Goal: Transaction & Acquisition: Purchase product/service

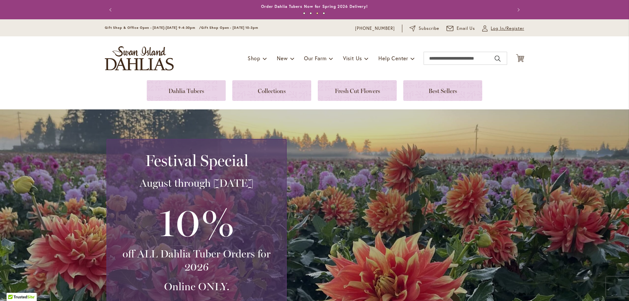
click at [495, 29] on span "Log In/Register" at bounding box center [507, 28] width 33 height 7
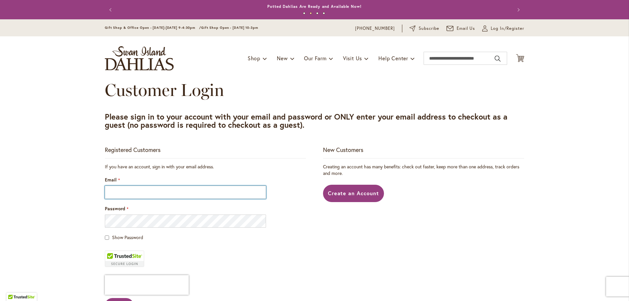
click at [131, 193] on input "Email" at bounding box center [185, 192] width 161 height 13
type input "**********"
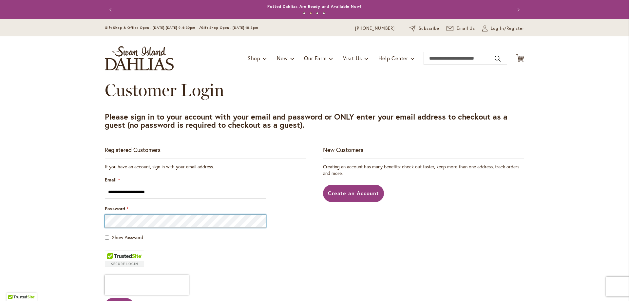
scroll to position [33, 0]
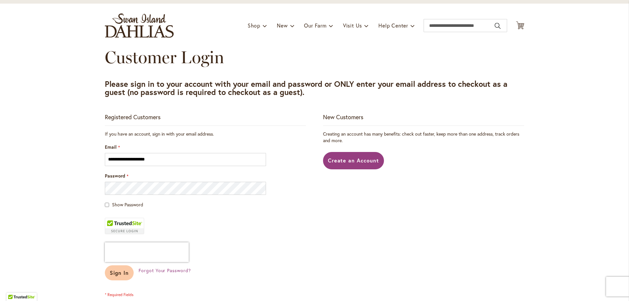
click at [113, 275] on span "Sign In" at bounding box center [119, 272] width 19 height 7
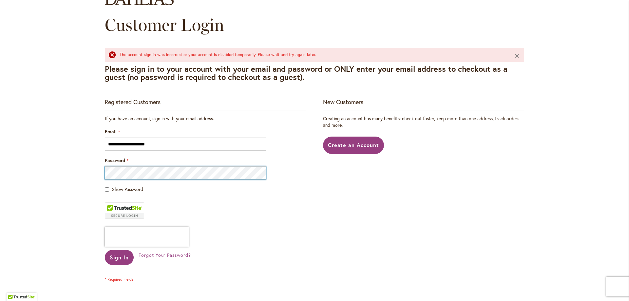
scroll to position [66, 0]
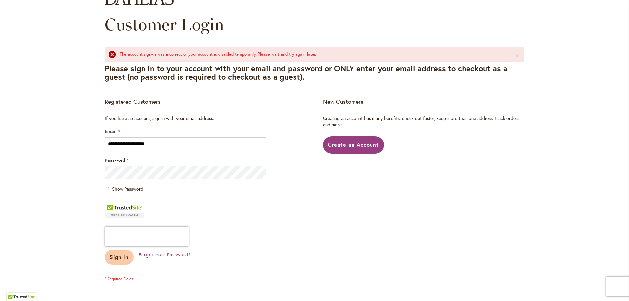
click at [118, 257] on span "Sign In" at bounding box center [119, 257] width 19 height 7
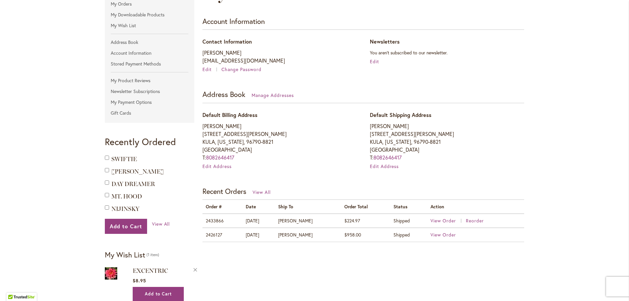
scroll to position [33, 0]
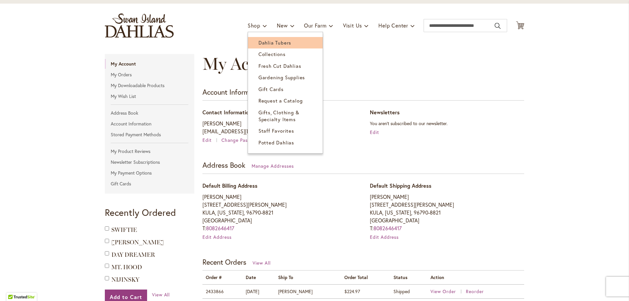
click at [275, 44] on span "Dahlia Tubers" at bounding box center [275, 42] width 33 height 7
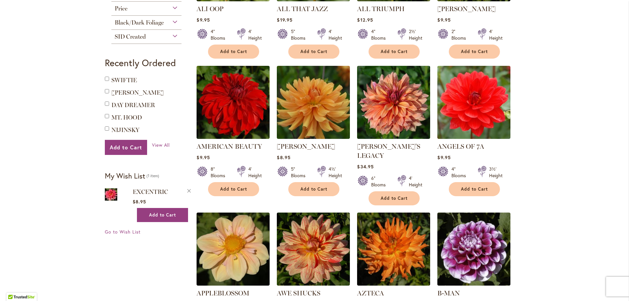
scroll to position [459, 0]
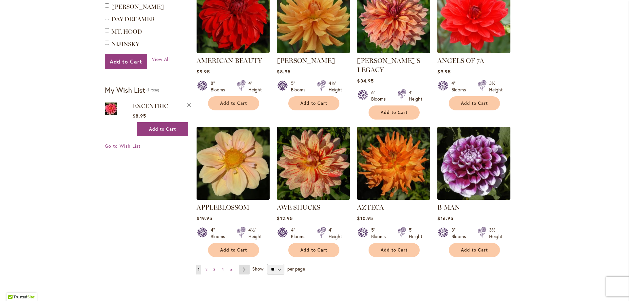
click at [241, 265] on link "Page Next" at bounding box center [244, 270] width 11 height 10
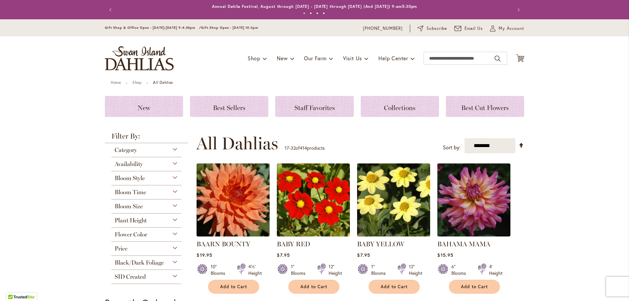
click at [517, 7] on button "Next" at bounding box center [517, 9] width 13 height 13
click at [457, 59] on input "Search" at bounding box center [466, 58] width 84 height 13
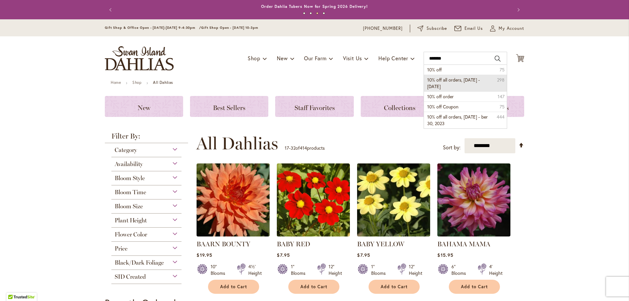
click at [468, 84] on li "10% off all orders, August 1 - September 30, 2022 298" at bounding box center [465, 83] width 83 height 17
type input "**********"
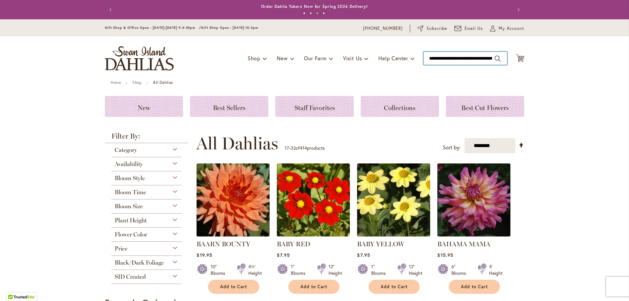
scroll to position [0, 50]
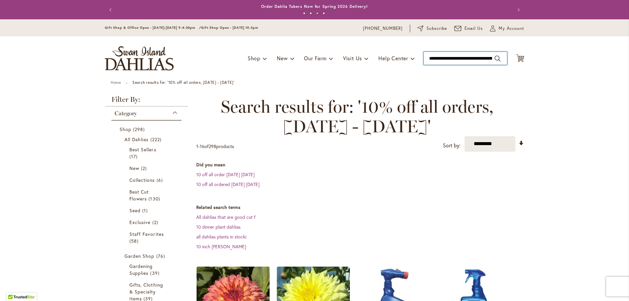
click at [469, 57] on input "**********" at bounding box center [466, 58] width 84 height 13
type input "**********"
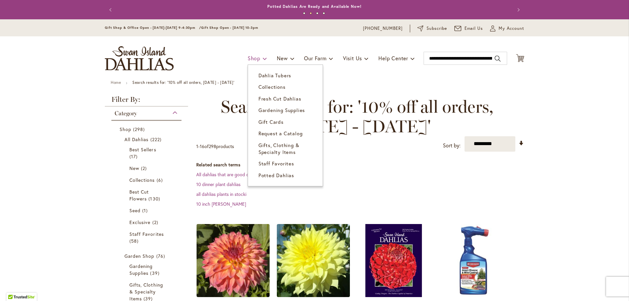
click at [250, 58] on span "Shop" at bounding box center [254, 58] width 13 height 7
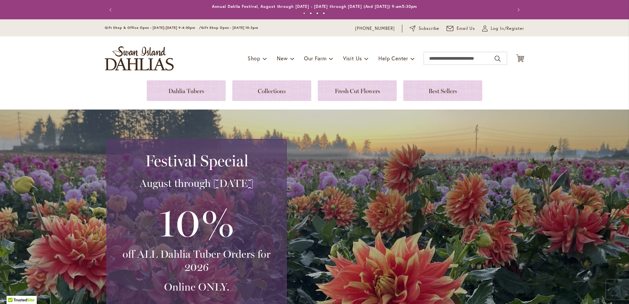
click at [184, 217] on h3 "10%" at bounding box center [196, 221] width 163 height 51
click at [211, 199] on h3 "10%" at bounding box center [196, 221] width 163 height 51
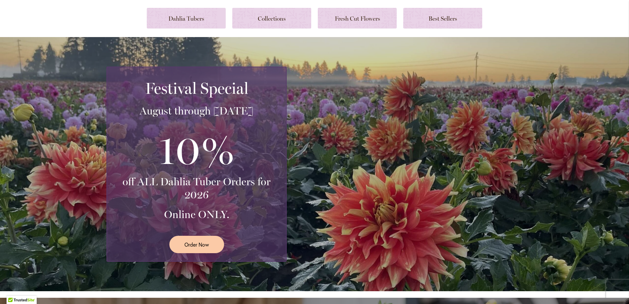
scroll to position [98, 0]
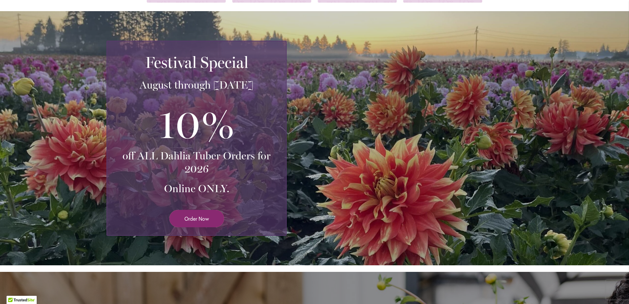
click at [188, 218] on span "Order Now" at bounding box center [197, 219] width 25 height 8
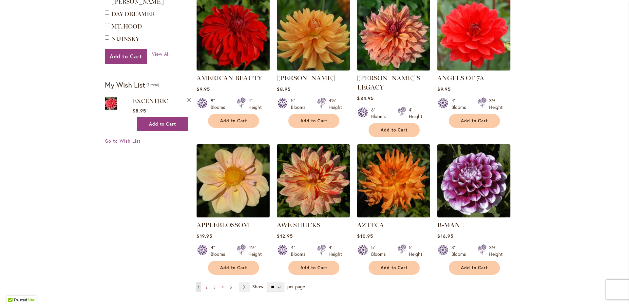
scroll to position [459, 0]
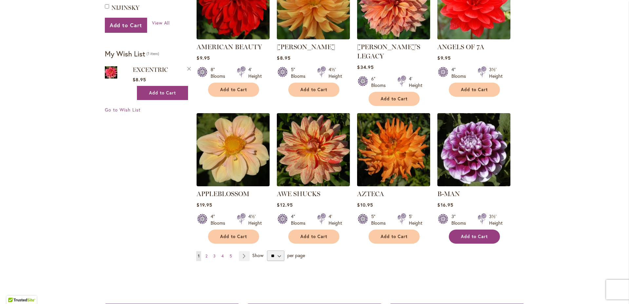
click at [472, 234] on span "Add to Cart" at bounding box center [474, 237] width 27 height 6
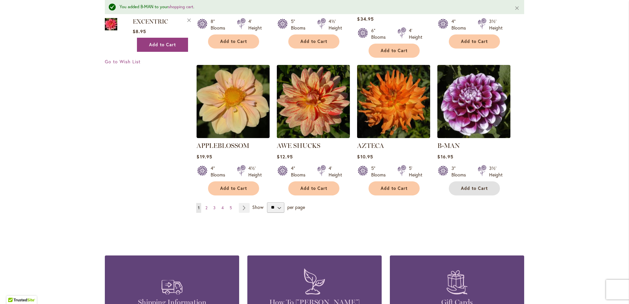
scroll to position [575, 0]
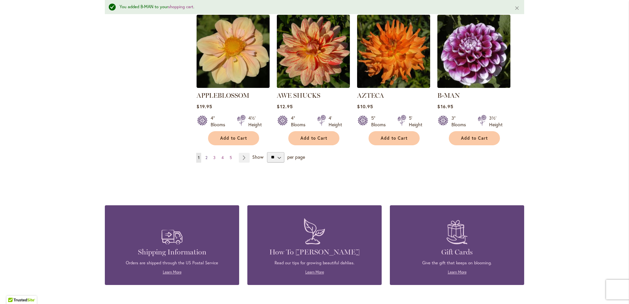
click at [206, 155] on span "2" at bounding box center [207, 157] width 2 height 5
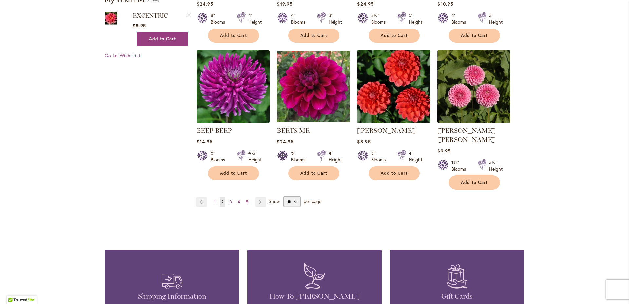
scroll to position [525, 0]
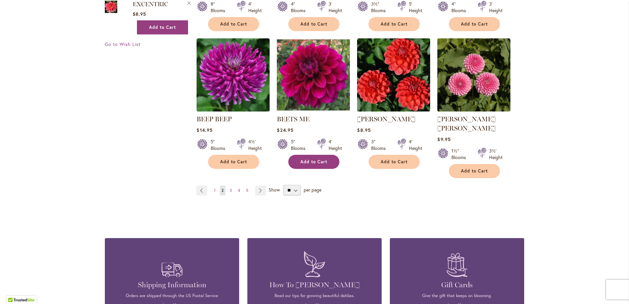
click at [324, 159] on span "Add to Cart" at bounding box center [314, 162] width 27 height 6
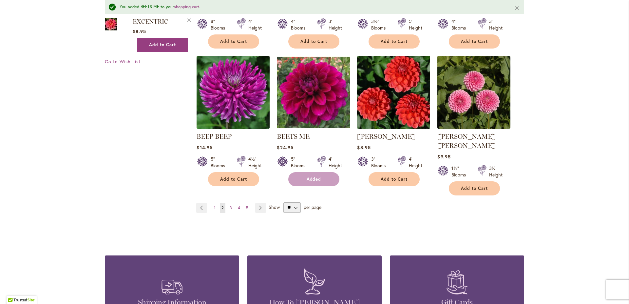
scroll to position [542, 0]
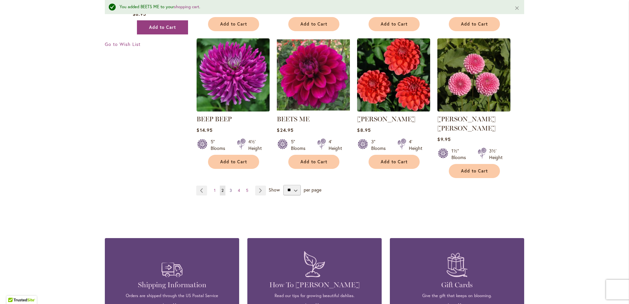
click at [230, 188] on span "3" at bounding box center [231, 190] width 2 height 5
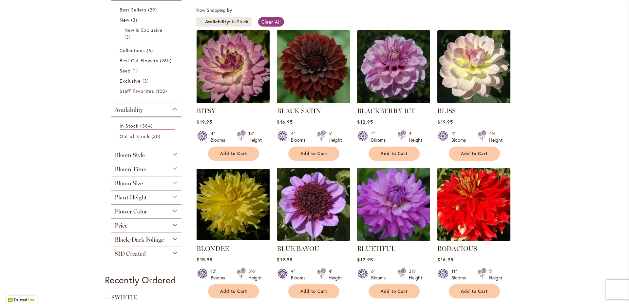
scroll to position [131, 0]
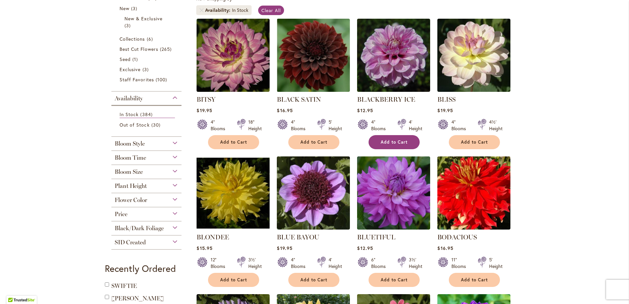
click at [398, 141] on span "Add to Cart" at bounding box center [394, 142] width 27 height 6
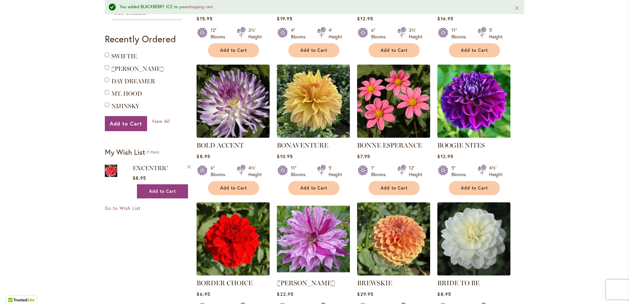
scroll to position [411, 0]
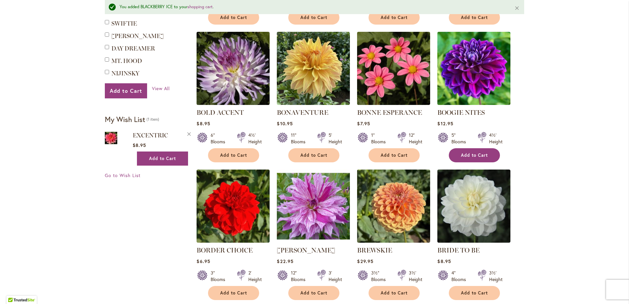
click at [484, 153] on span "Add to Cart" at bounding box center [474, 155] width 27 height 6
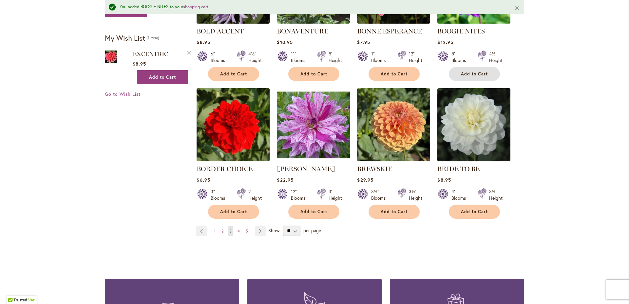
scroll to position [509, 0]
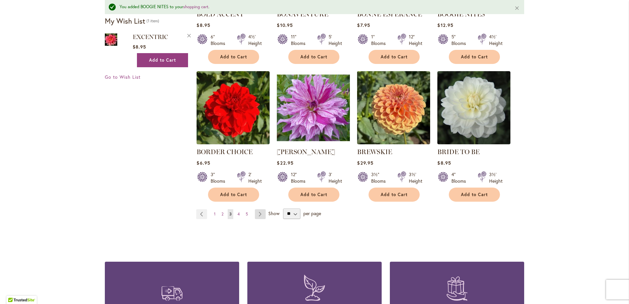
click at [256, 211] on link "Page Next" at bounding box center [260, 214] width 11 height 10
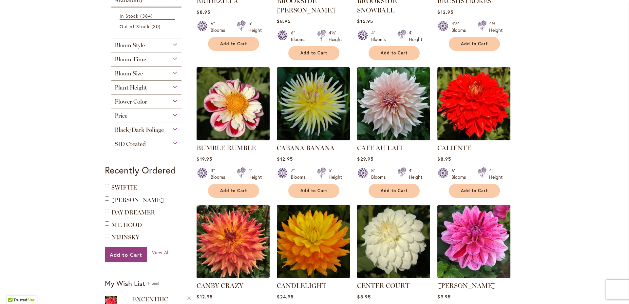
scroll to position [328, 0]
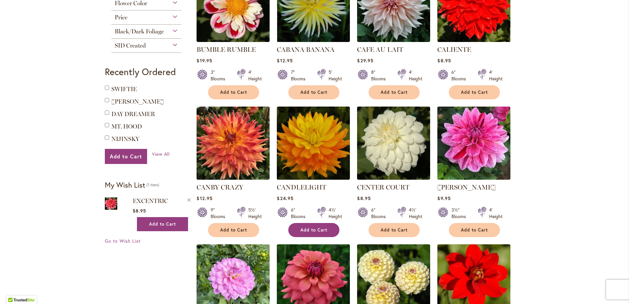
click at [320, 228] on span "Add to Cart" at bounding box center [314, 230] width 27 height 6
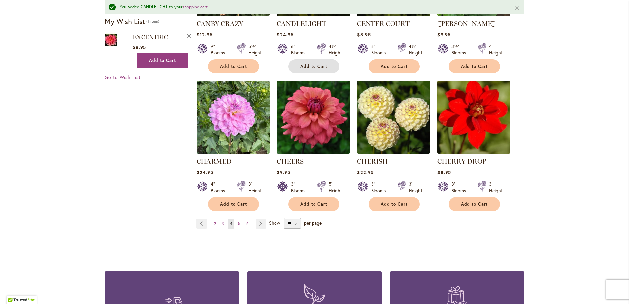
scroll to position [509, 0]
click at [257, 220] on link "Page Next" at bounding box center [261, 223] width 11 height 10
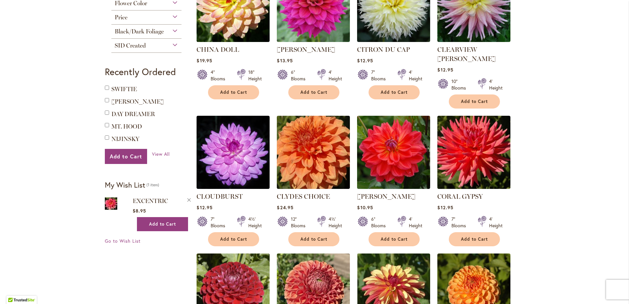
scroll to position [361, 0]
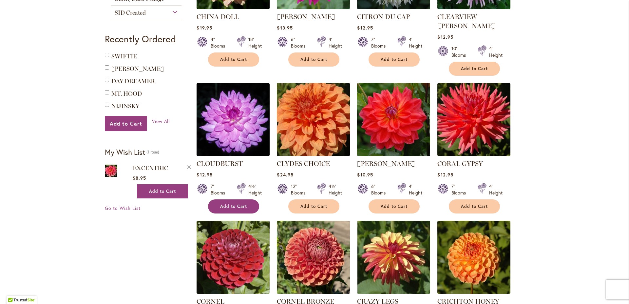
click at [233, 204] on span "Add to Cart" at bounding box center [233, 207] width 27 height 6
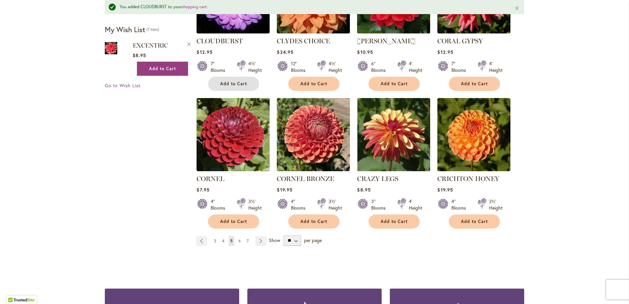
scroll to position [509, 0]
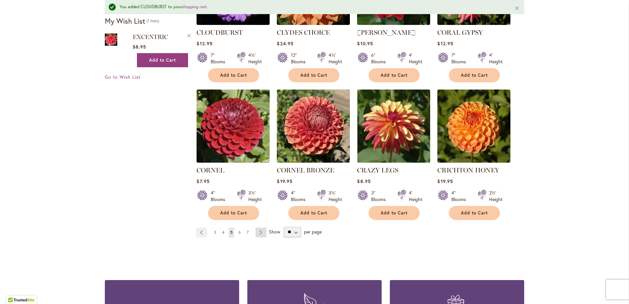
click at [257, 228] on link "Page Next" at bounding box center [261, 233] width 11 height 10
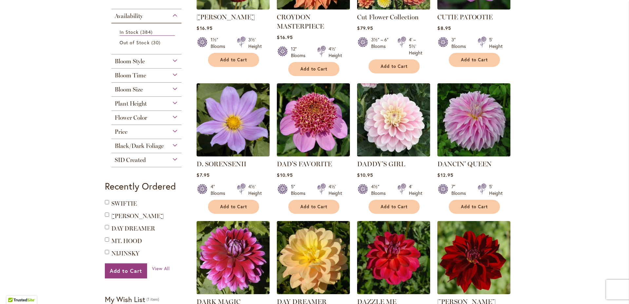
scroll to position [262, 0]
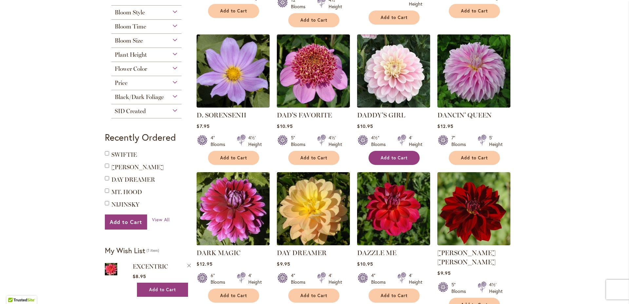
click at [395, 157] on span "Add to Cart" at bounding box center [394, 158] width 27 height 6
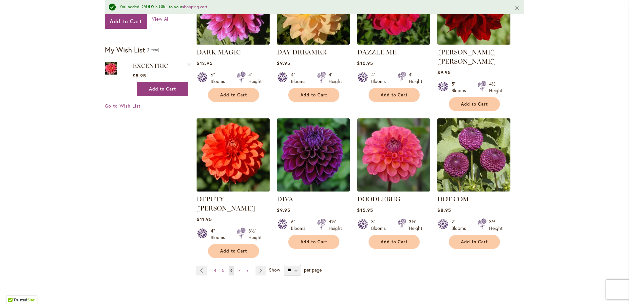
scroll to position [509, 0]
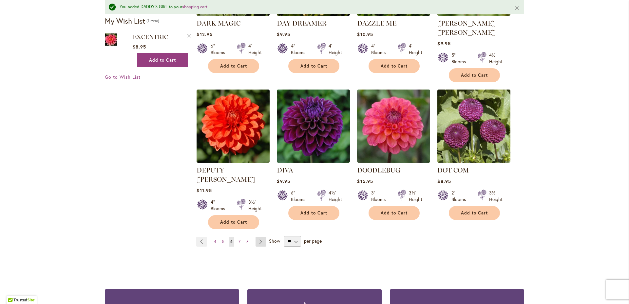
click at [258, 237] on link "Page Next" at bounding box center [261, 242] width 11 height 10
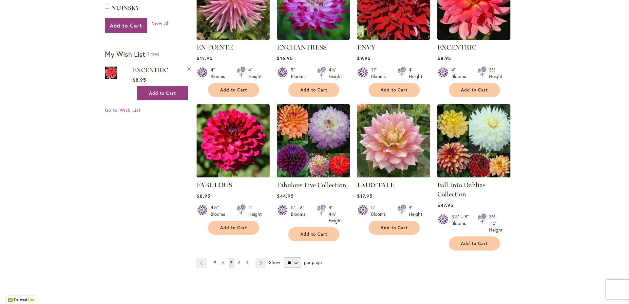
scroll to position [459, 0]
click at [258, 262] on link "Page Next" at bounding box center [261, 263] width 11 height 10
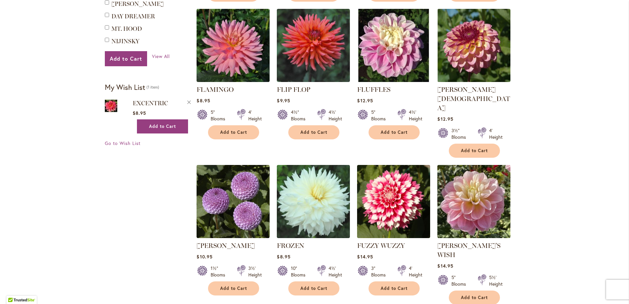
scroll to position [426, 0]
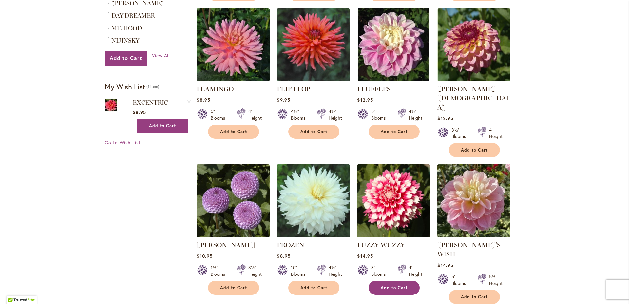
click at [394, 285] on span "Add to Cart" at bounding box center [394, 288] width 27 height 6
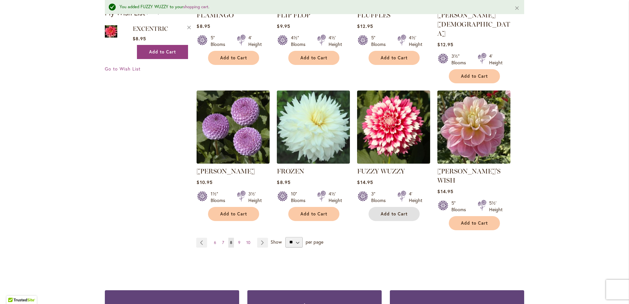
scroll to position [542, 0]
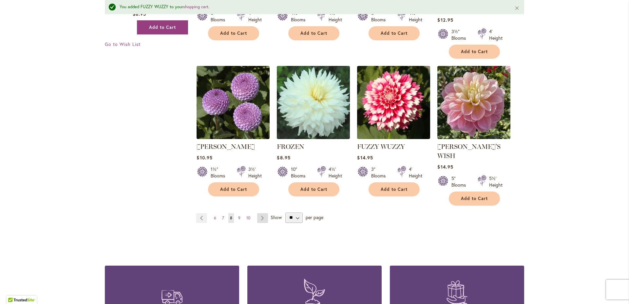
click at [258, 213] on link "Page Next" at bounding box center [262, 218] width 11 height 10
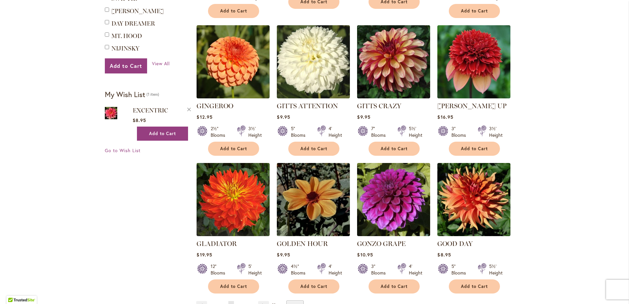
scroll to position [459, 0]
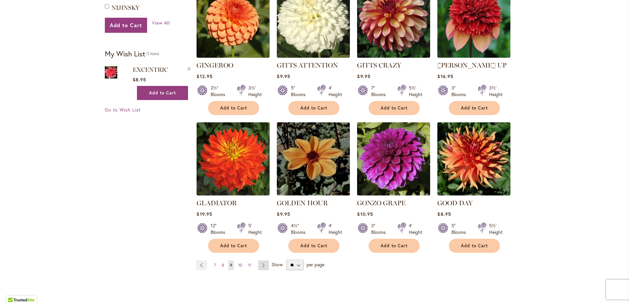
click at [259, 260] on link "Page Next" at bounding box center [263, 265] width 11 height 10
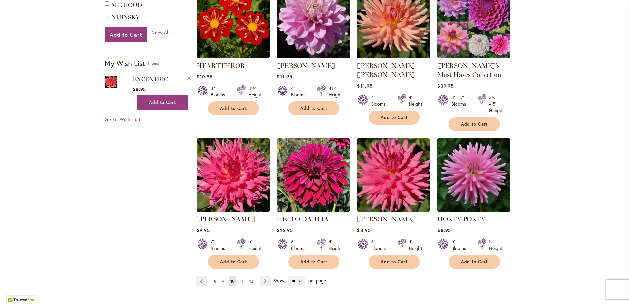
scroll to position [492, 0]
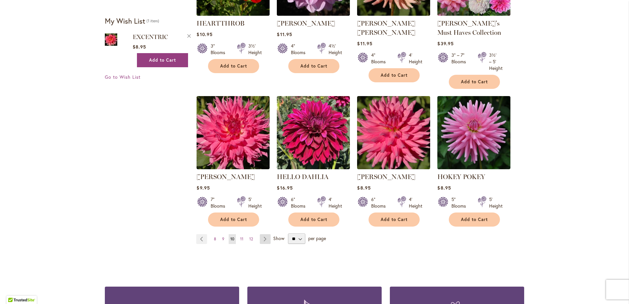
click at [263, 237] on link "Page Next" at bounding box center [265, 239] width 11 height 10
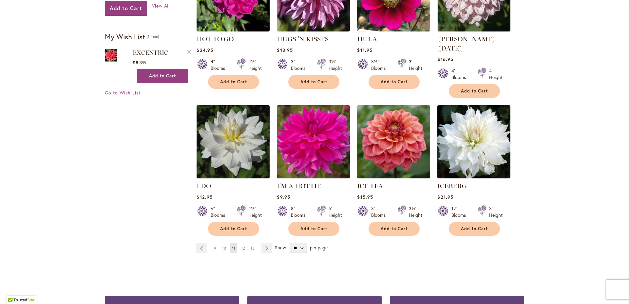
scroll to position [492, 0]
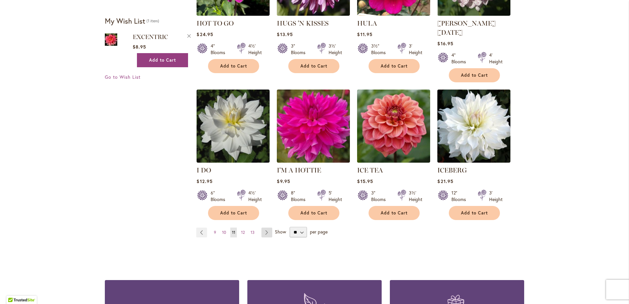
click at [265, 228] on link "Page Next" at bounding box center [267, 233] width 11 height 10
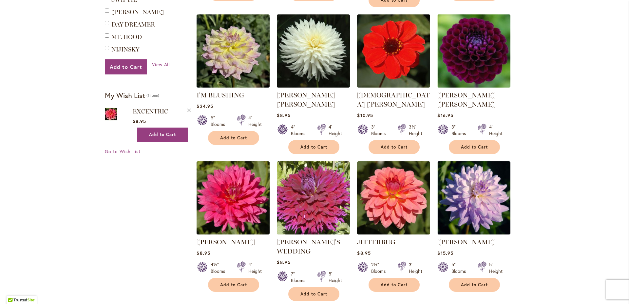
scroll to position [492, 0]
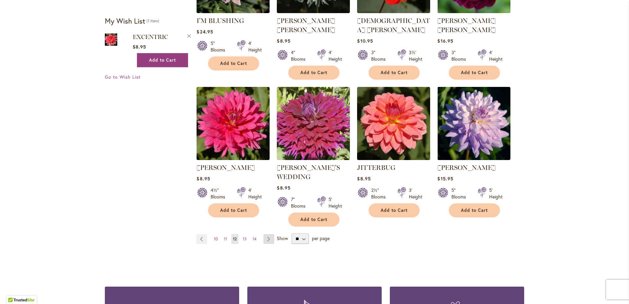
click at [265, 234] on link "Page Next" at bounding box center [269, 239] width 11 height 10
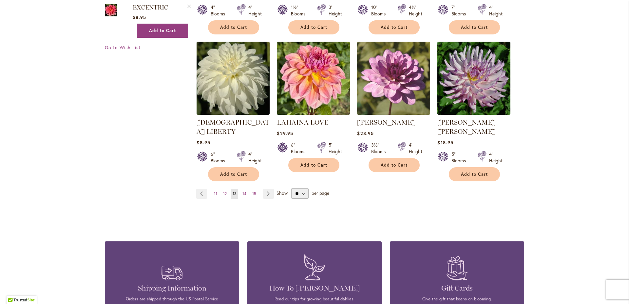
scroll to position [525, 0]
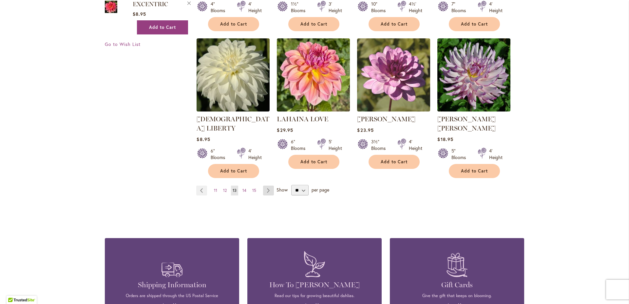
click at [265, 186] on link "Page Next" at bounding box center [268, 191] width 11 height 10
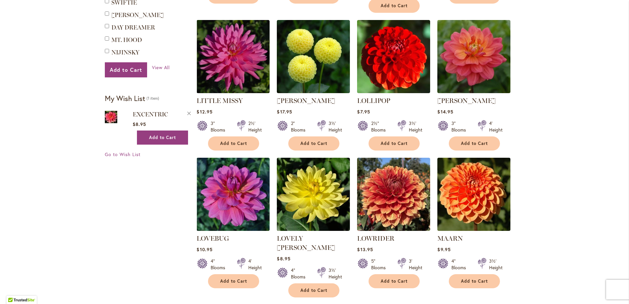
scroll to position [426, 0]
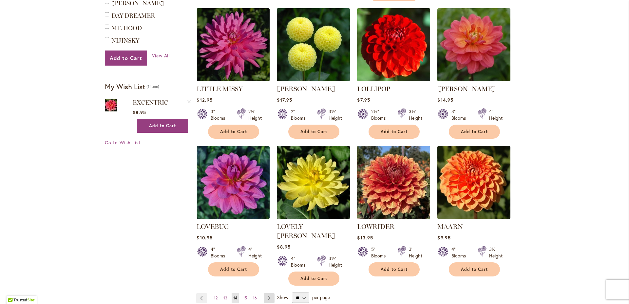
click at [265, 293] on link "Page Next" at bounding box center [269, 298] width 11 height 10
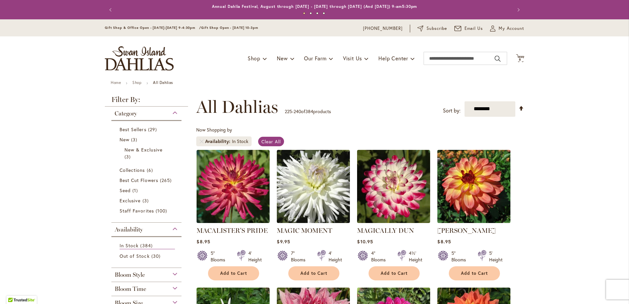
scroll to position [66, 0]
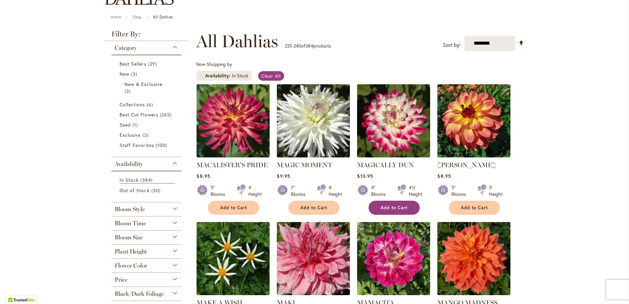
click at [393, 206] on span "Add to Cart" at bounding box center [394, 208] width 27 height 6
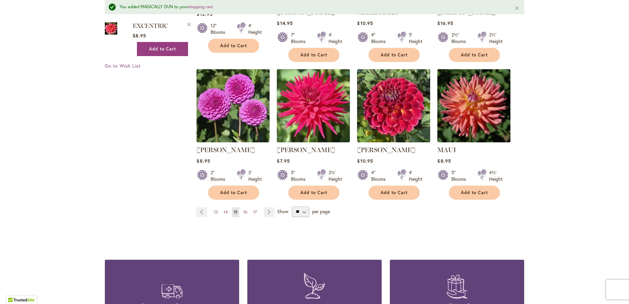
scroll to position [557, 0]
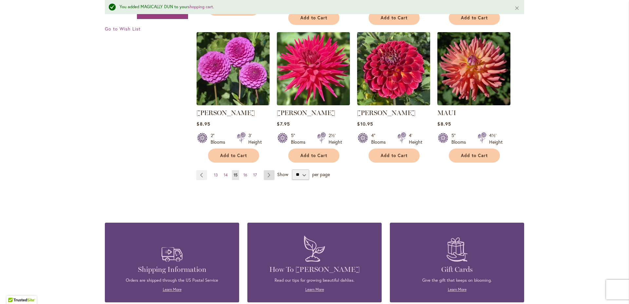
click at [265, 172] on link "Page Next" at bounding box center [269, 175] width 11 height 10
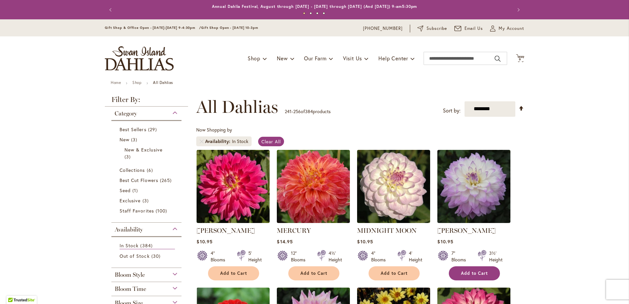
click at [482, 271] on span "Add to Cart" at bounding box center [474, 273] width 27 height 6
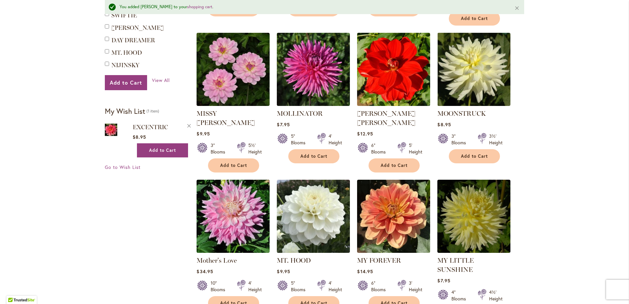
scroll to position [459, 0]
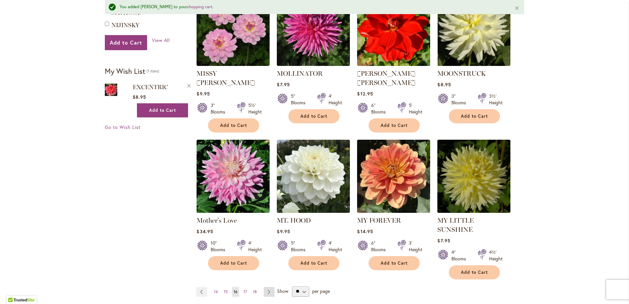
click at [265, 287] on link "Page Next" at bounding box center [269, 292] width 11 height 10
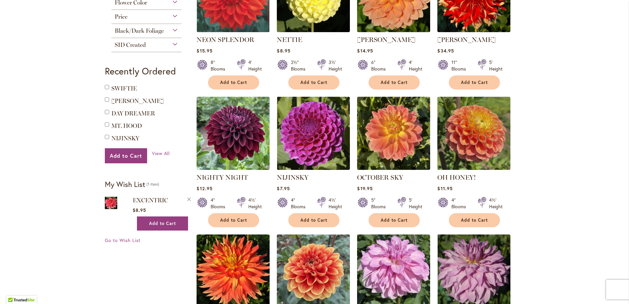
scroll to position [361, 0]
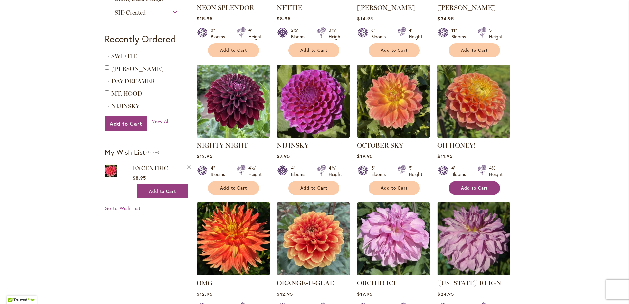
click at [476, 188] on span "Add to Cart" at bounding box center [474, 188] width 27 height 6
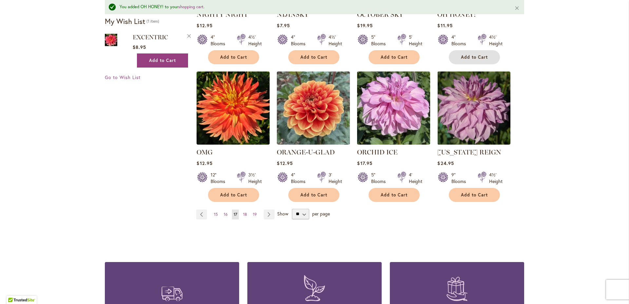
scroll to position [509, 0]
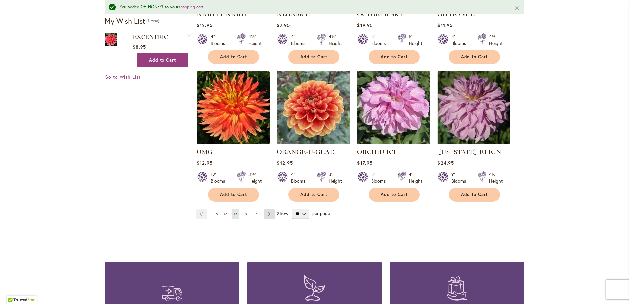
click at [265, 212] on link "Page Next" at bounding box center [269, 214] width 11 height 10
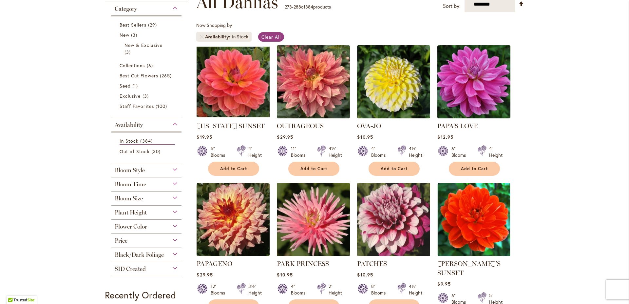
scroll to position [164, 0]
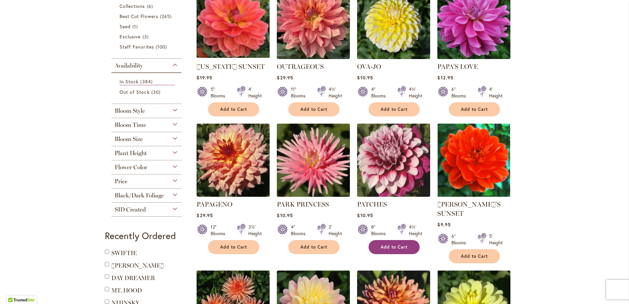
click at [390, 246] on span "Add to Cart" at bounding box center [394, 247] width 27 height 6
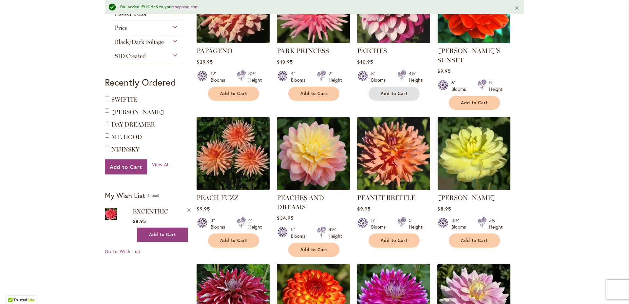
scroll to position [345, 0]
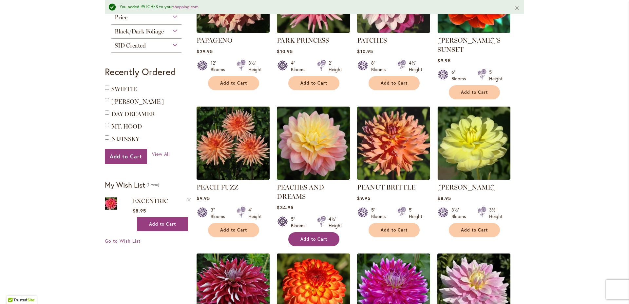
click at [318, 236] on span "Add to Cart" at bounding box center [314, 239] width 27 height 6
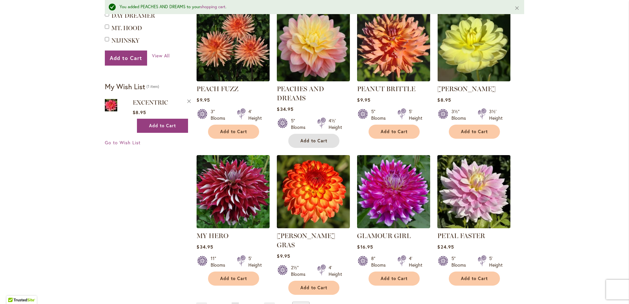
scroll to position [509, 0]
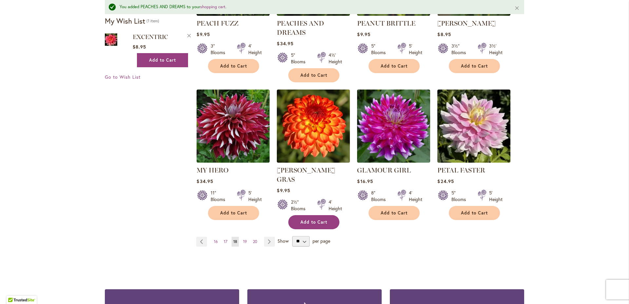
click at [324, 219] on span "Add to Cart" at bounding box center [314, 222] width 27 height 6
click at [266, 237] on link "Page Next" at bounding box center [269, 242] width 11 height 10
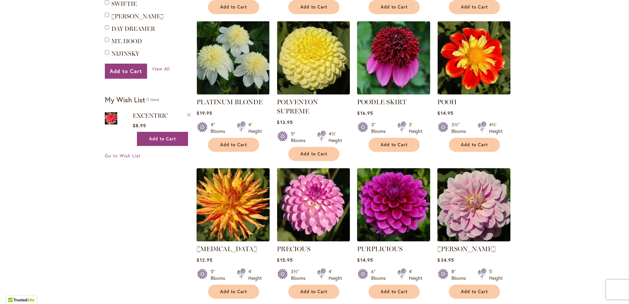
scroll to position [459, 0]
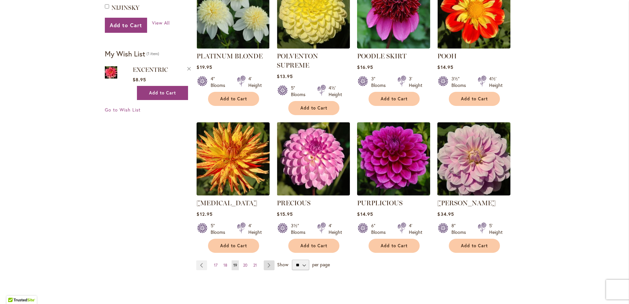
click at [267, 260] on link "Page Next" at bounding box center [269, 265] width 11 height 10
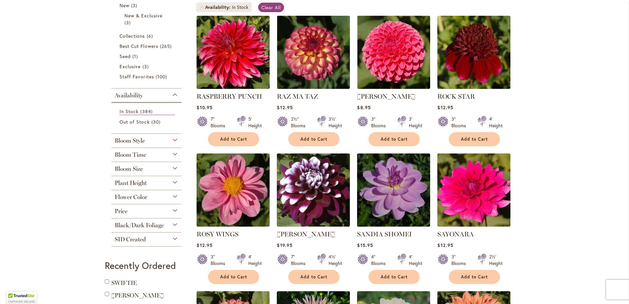
scroll to position [197, 0]
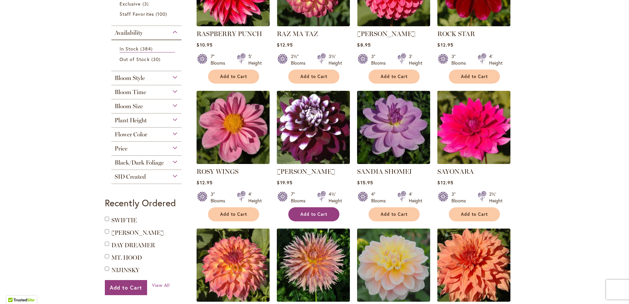
click at [301, 213] on span "Add to Cart" at bounding box center [314, 214] width 27 height 6
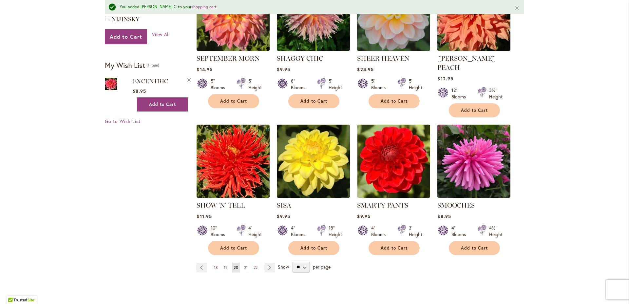
scroll to position [476, 0]
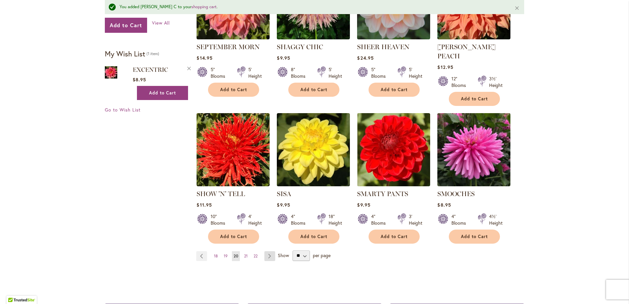
click at [268, 251] on link "Page Next" at bounding box center [270, 256] width 11 height 10
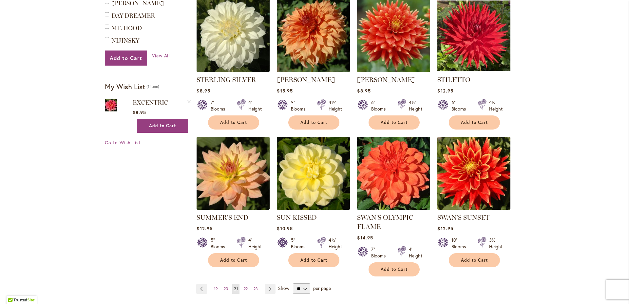
scroll to position [492, 0]
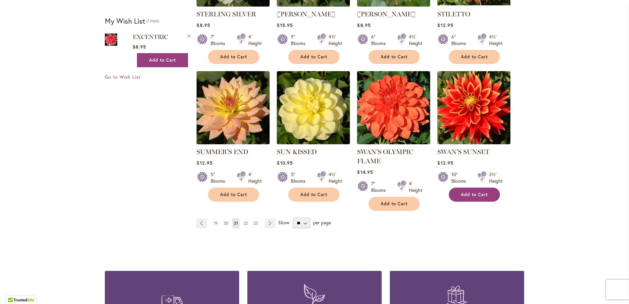
click at [482, 194] on span "Add to Cart" at bounding box center [474, 195] width 27 height 6
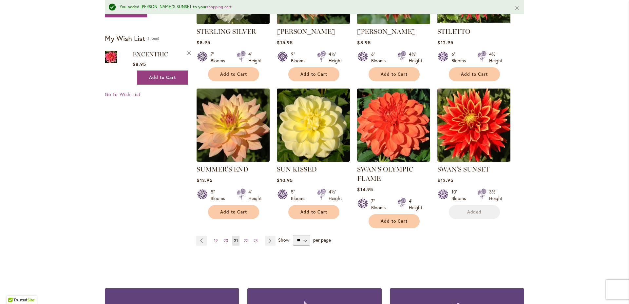
scroll to position [509, 0]
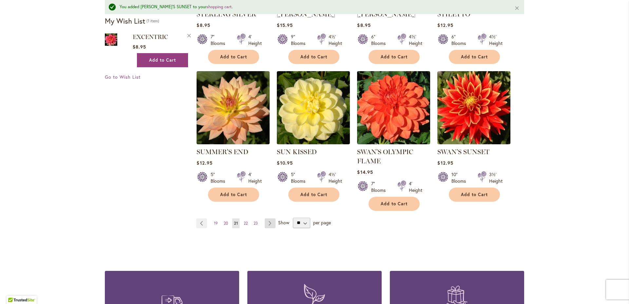
click at [268, 221] on link "Page Next" at bounding box center [270, 223] width 11 height 10
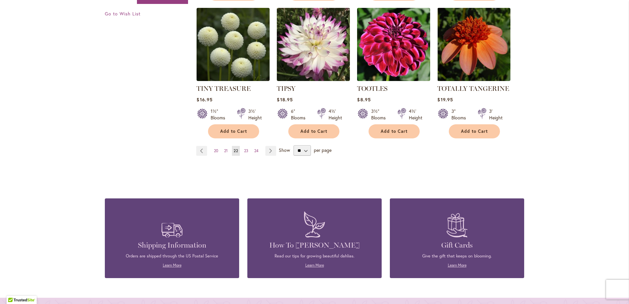
scroll to position [557, 0]
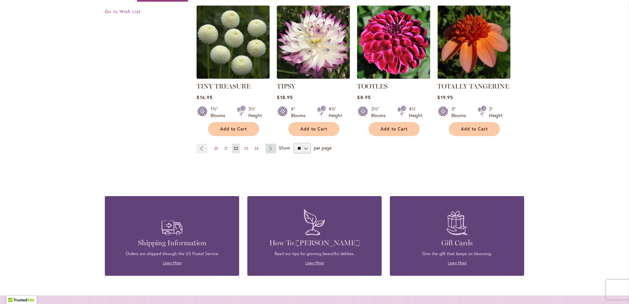
click at [267, 146] on link "Page Next" at bounding box center [271, 149] width 11 height 10
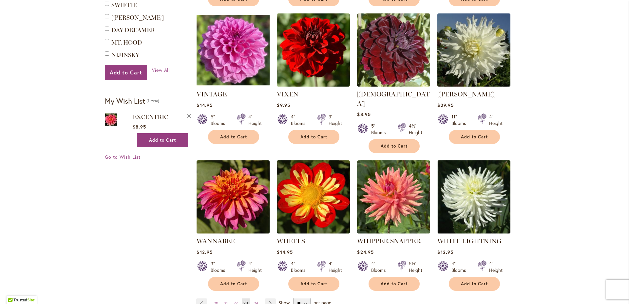
scroll to position [459, 0]
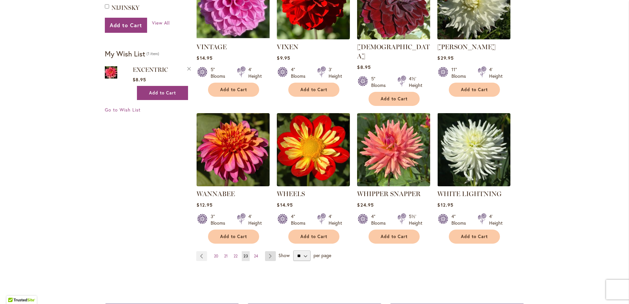
click at [269, 251] on link "Page Next" at bounding box center [270, 256] width 11 height 10
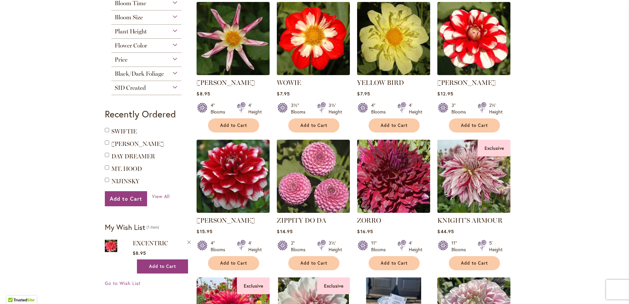
scroll to position [328, 0]
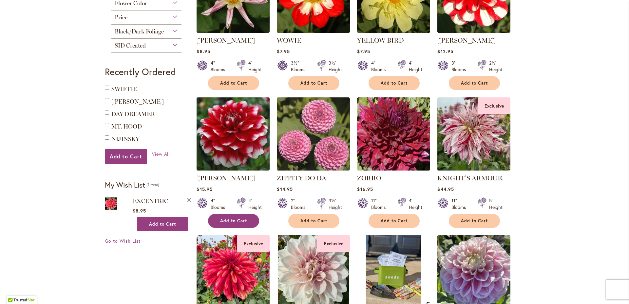
click at [240, 218] on span "Add to Cart" at bounding box center [233, 221] width 27 height 6
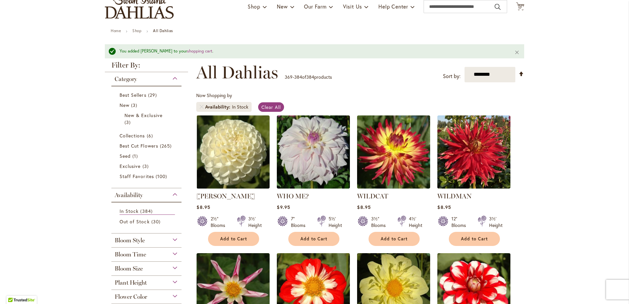
scroll to position [0, 0]
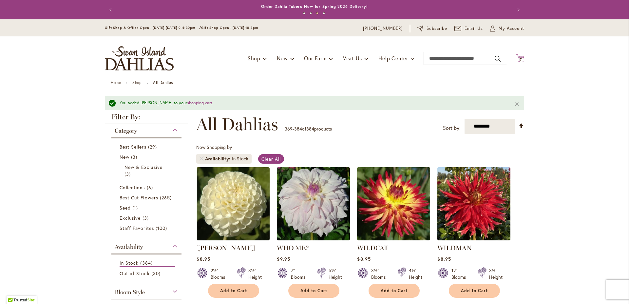
click at [519, 59] on span "17" at bounding box center [521, 59] width 4 height 4
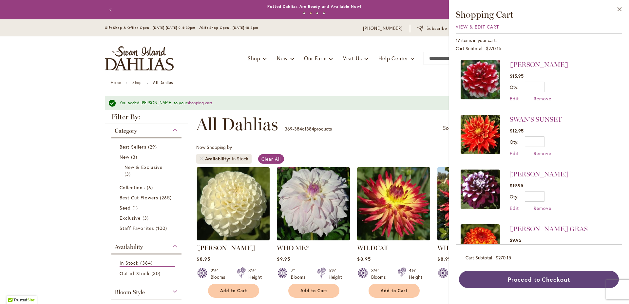
click at [575, 281] on button "Proceed to Checkout" at bounding box center [539, 279] width 160 height 17
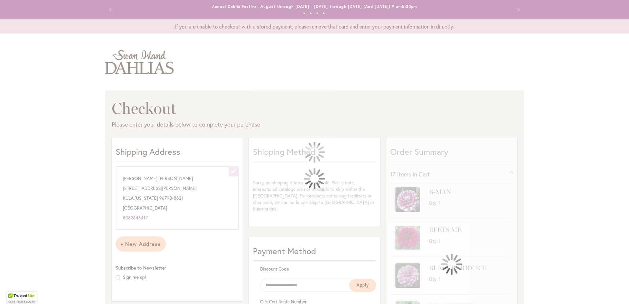
select select "**********"
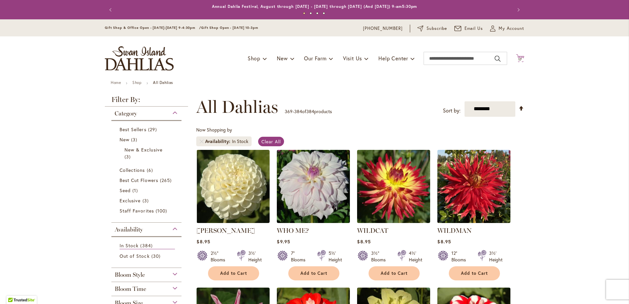
click at [519, 56] on icon "Cart .cls-1 { fill: #231f20; }" at bounding box center [520, 58] width 8 height 8
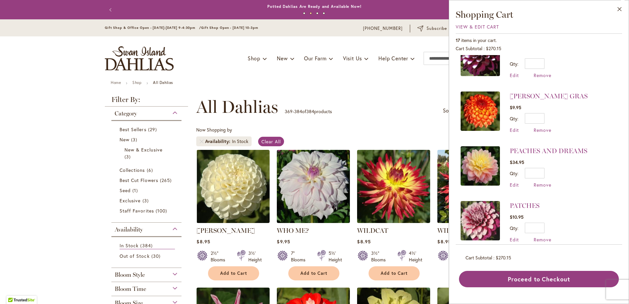
scroll to position [131, 0]
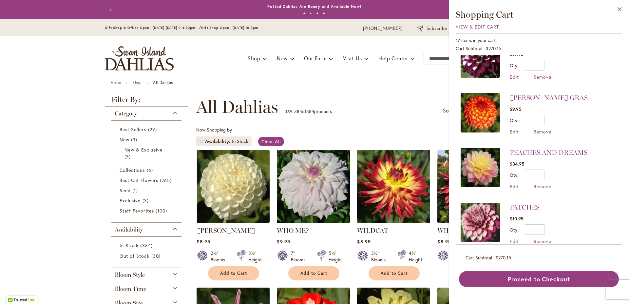
click at [540, 130] on span "Remove" at bounding box center [543, 132] width 18 height 6
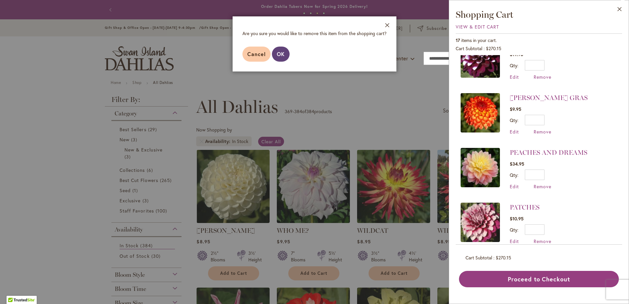
click at [281, 53] on span "OK" at bounding box center [281, 53] width 8 height 7
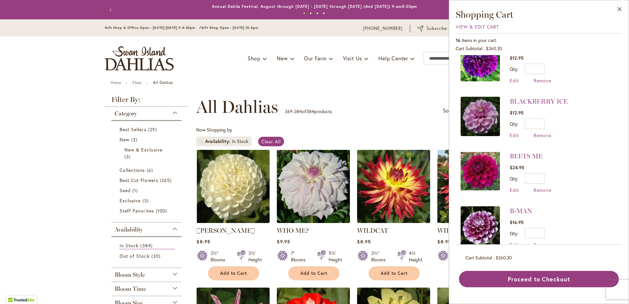
scroll to position [685, 0]
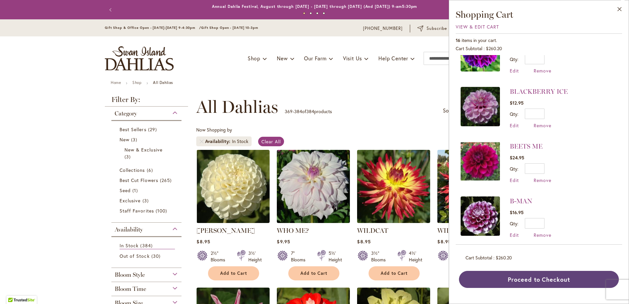
click at [555, 280] on button "Proceed to Checkout" at bounding box center [539, 279] width 160 height 17
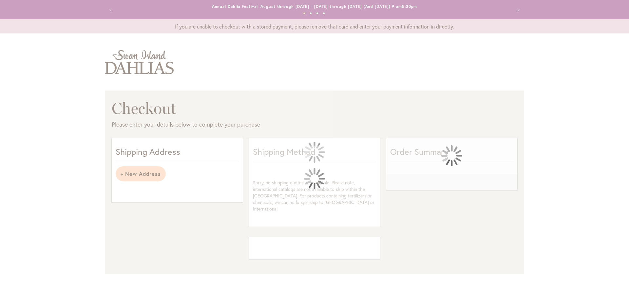
select select "**********"
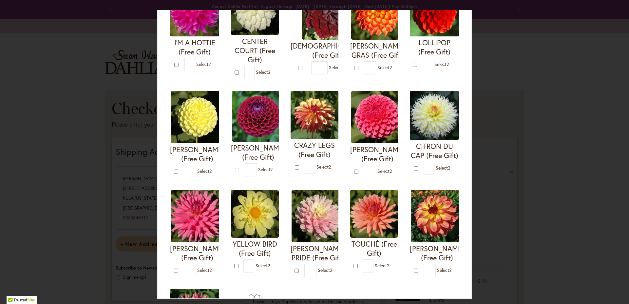
scroll to position [50, 0]
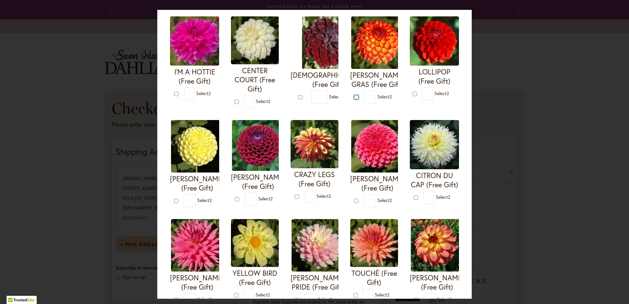
type input "*"
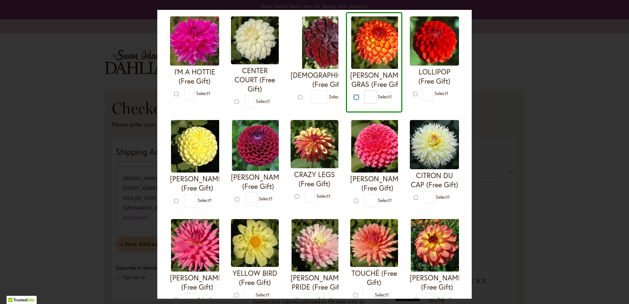
scroll to position [0, 0]
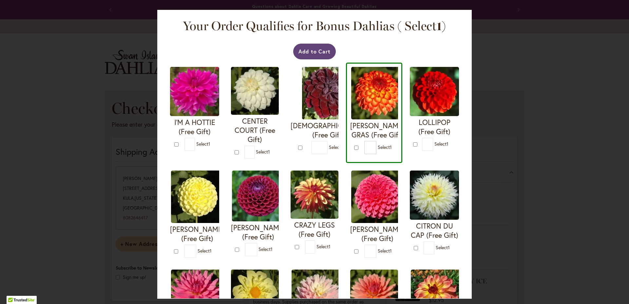
click at [314, 52] on button "Add to Cart" at bounding box center [314, 52] width 43 height 16
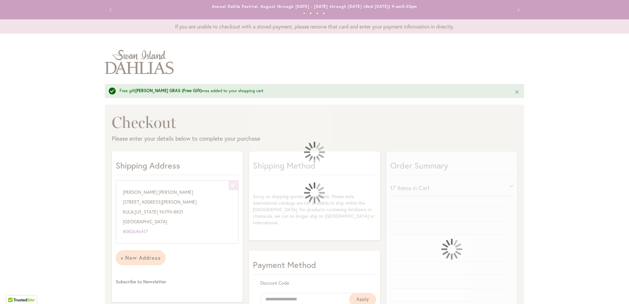
select select "**********"
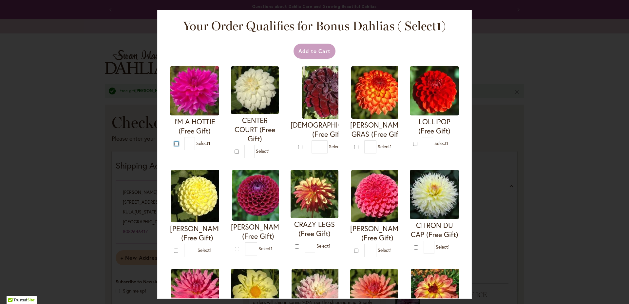
type input "*"
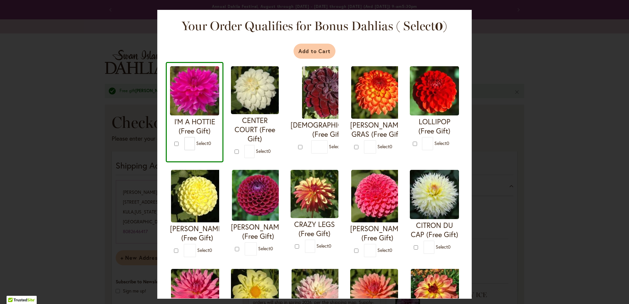
click at [318, 54] on button "Add to Cart" at bounding box center [315, 51] width 42 height 15
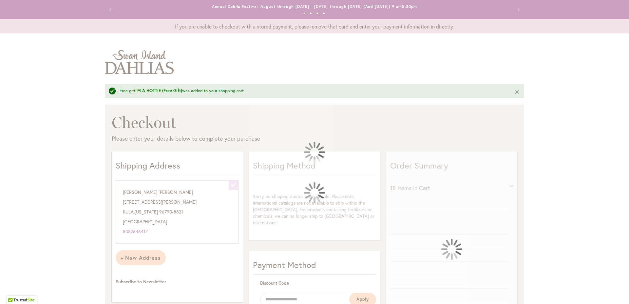
select select "**********"
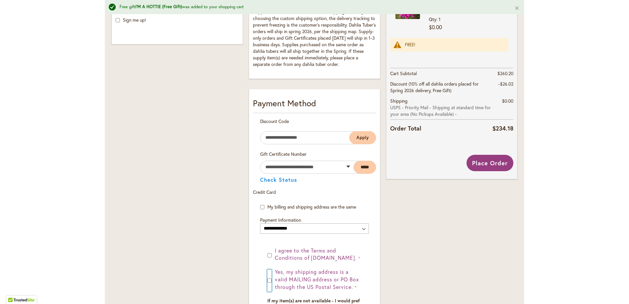
scroll to position [272, 0]
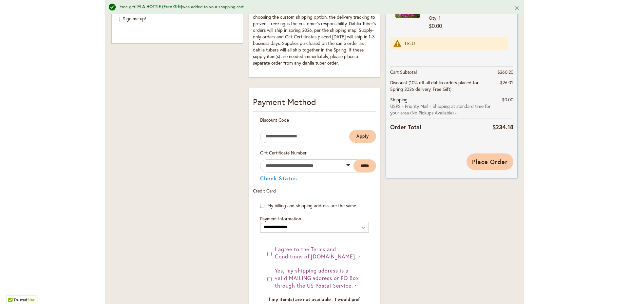
click at [486, 160] on span "Place Order" at bounding box center [490, 162] width 36 height 8
